Goal: Entertainment & Leisure: Consume media (video, audio)

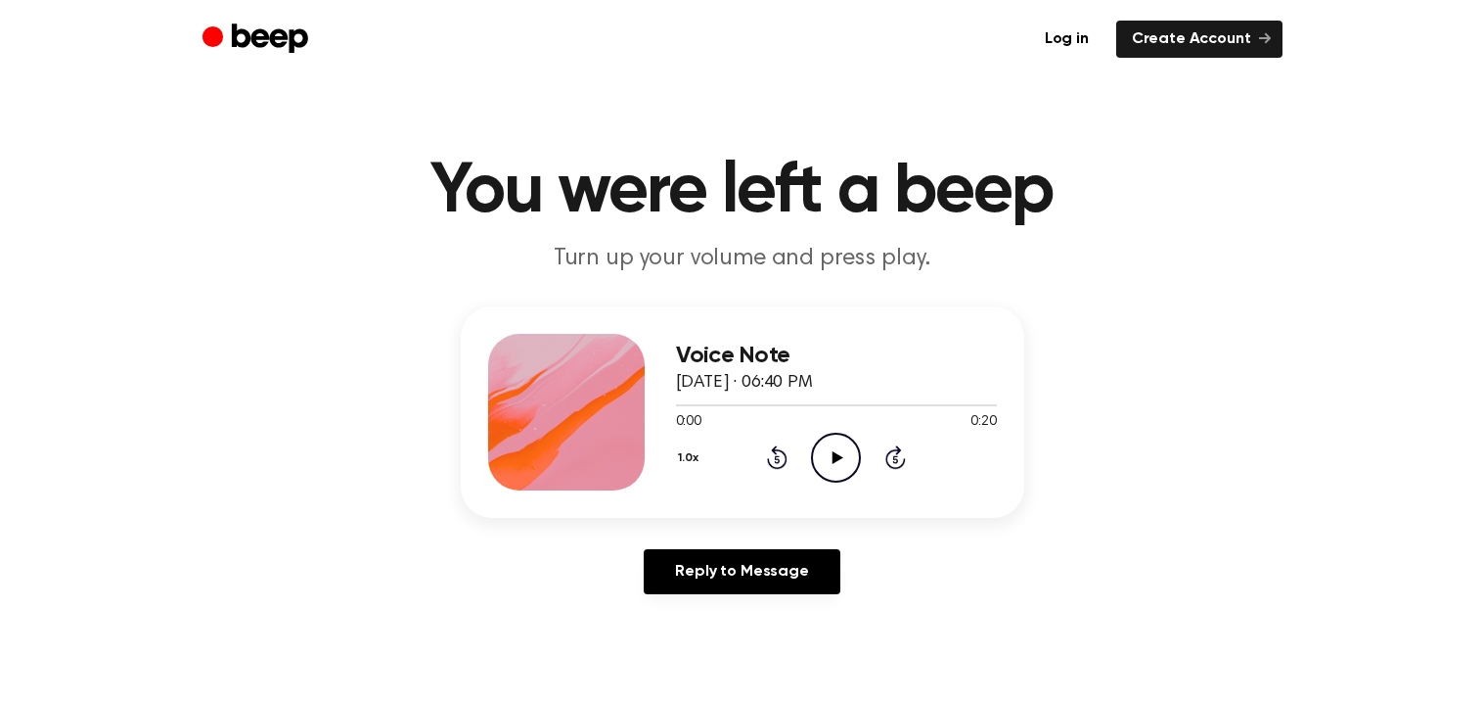
click at [839, 451] on icon "Play Audio" at bounding box center [836, 457] width 50 height 50
click at [837, 450] on icon "Play Audio" at bounding box center [836, 457] width 50 height 50
click at [831, 459] on icon "Play Audio" at bounding box center [836, 457] width 50 height 50
click at [832, 467] on icon "Play Audio" at bounding box center [836, 457] width 50 height 50
click at [835, 459] on icon at bounding box center [838, 457] width 11 height 13
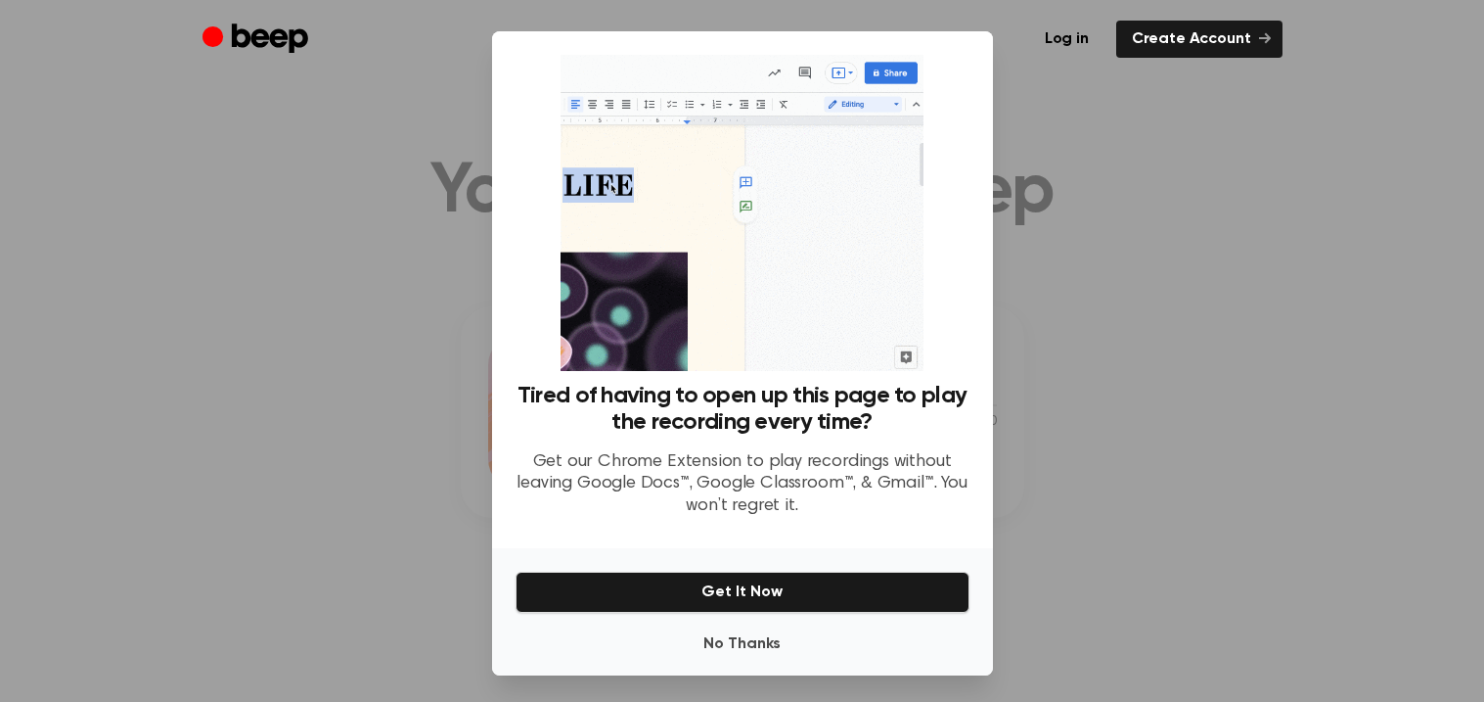
click at [1062, 469] on div at bounding box center [742, 351] width 1484 height 702
click at [770, 640] on button "No Thanks" at bounding box center [743, 643] width 454 height 39
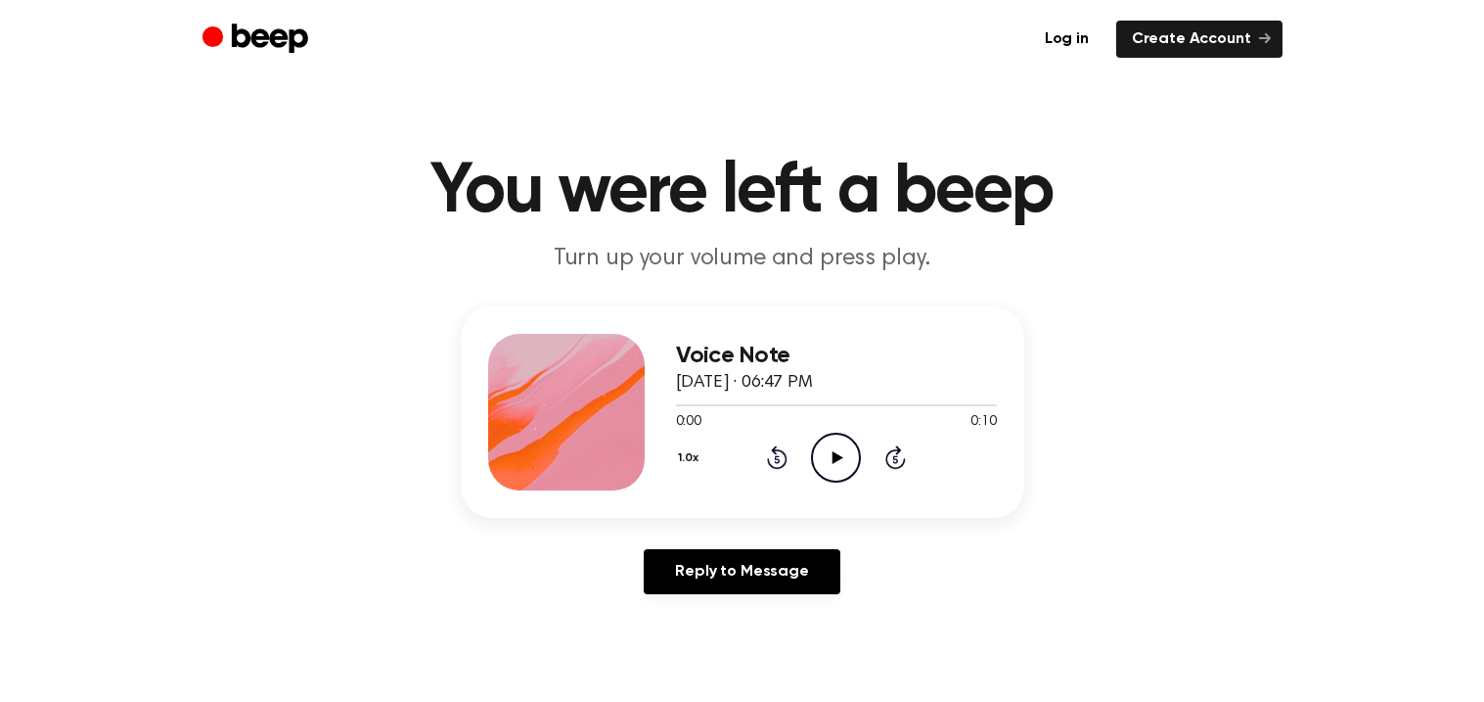
click at [831, 468] on icon "Play Audio" at bounding box center [836, 457] width 50 height 50
